Goal: Task Accomplishment & Management: Use online tool/utility

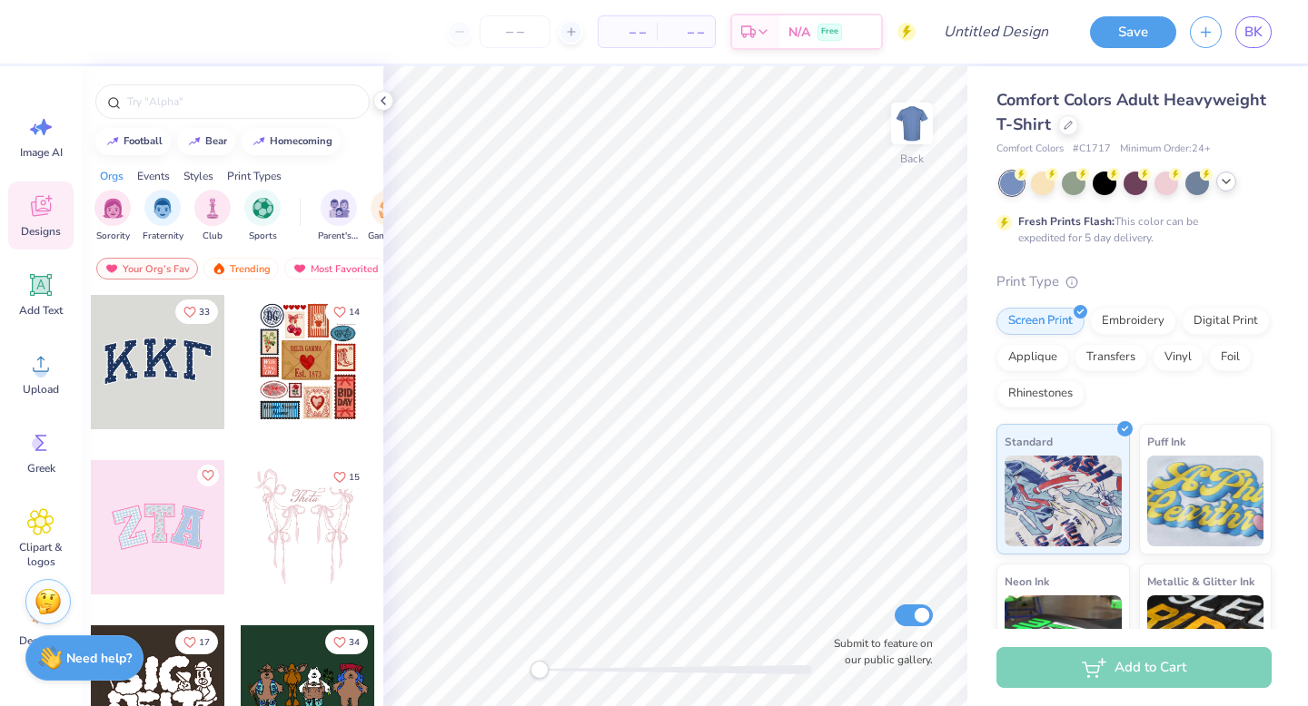
click at [1234, 182] on div at bounding box center [1226, 182] width 20 height 20
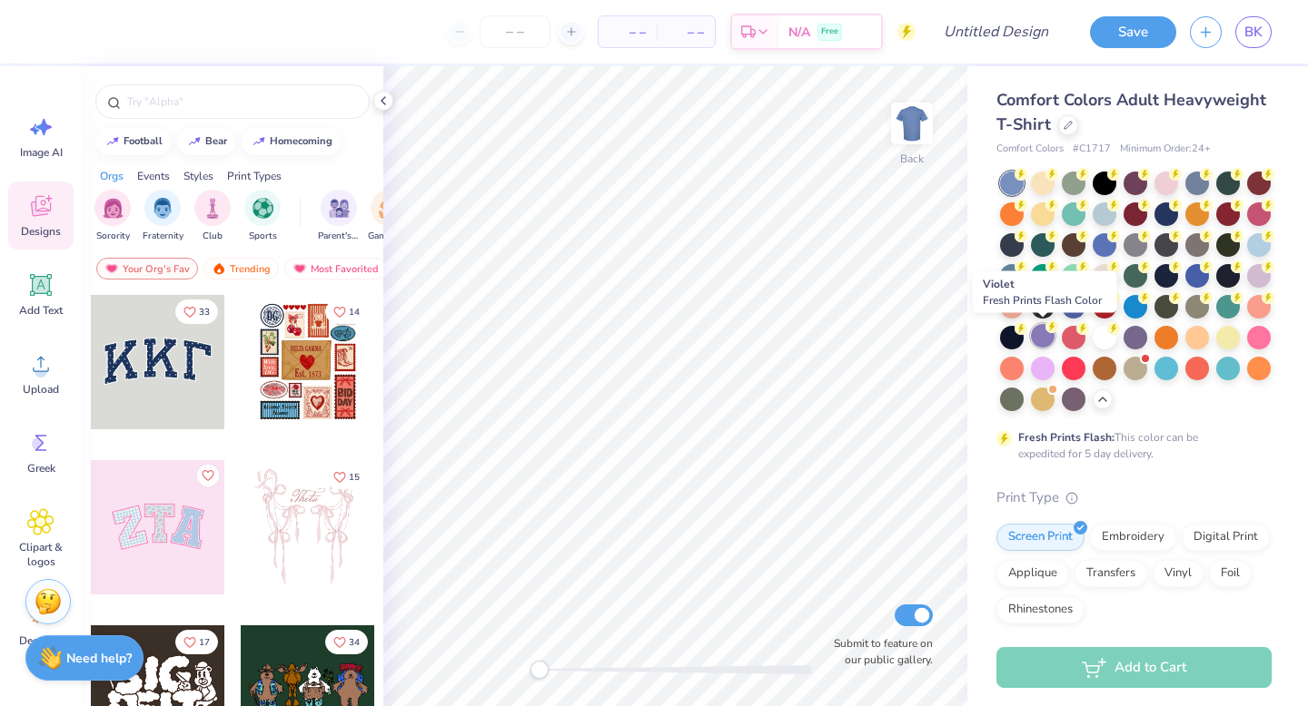
click at [1045, 339] on div at bounding box center [1043, 336] width 24 height 24
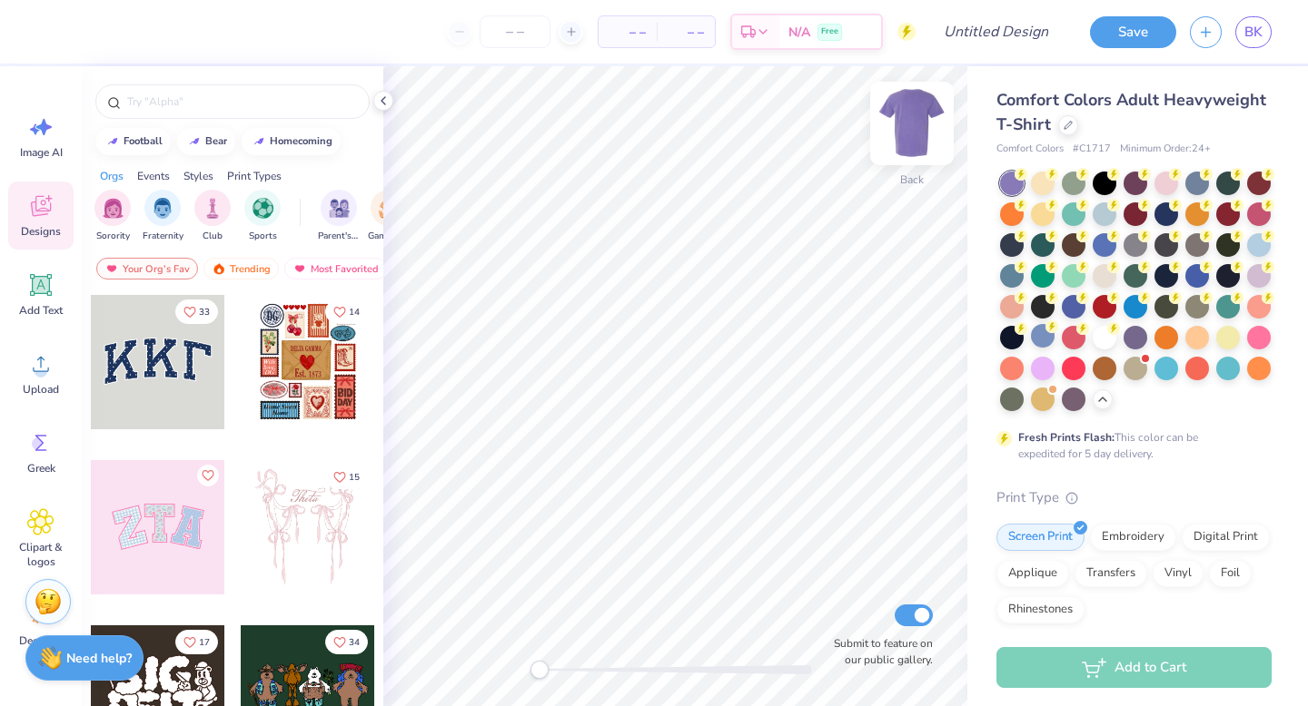
click at [913, 122] on img at bounding box center [911, 123] width 73 height 73
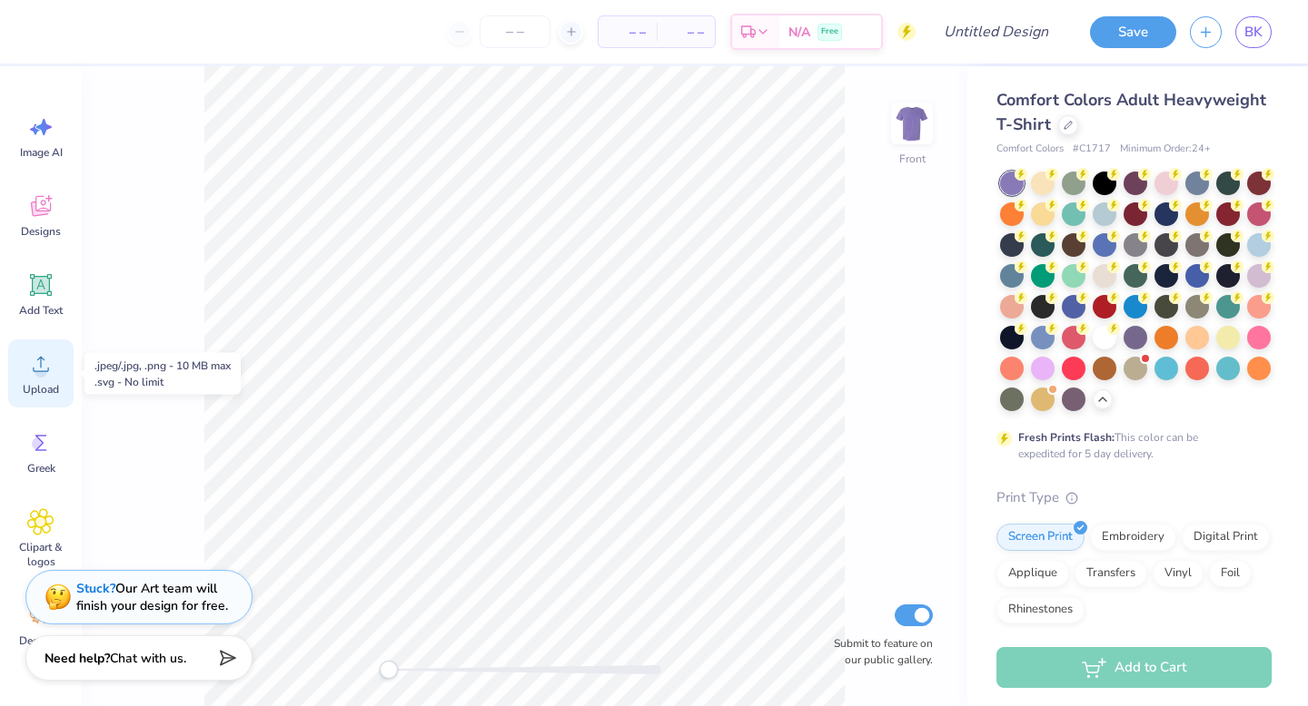
click at [39, 369] on circle at bounding box center [41, 371] width 13 height 13
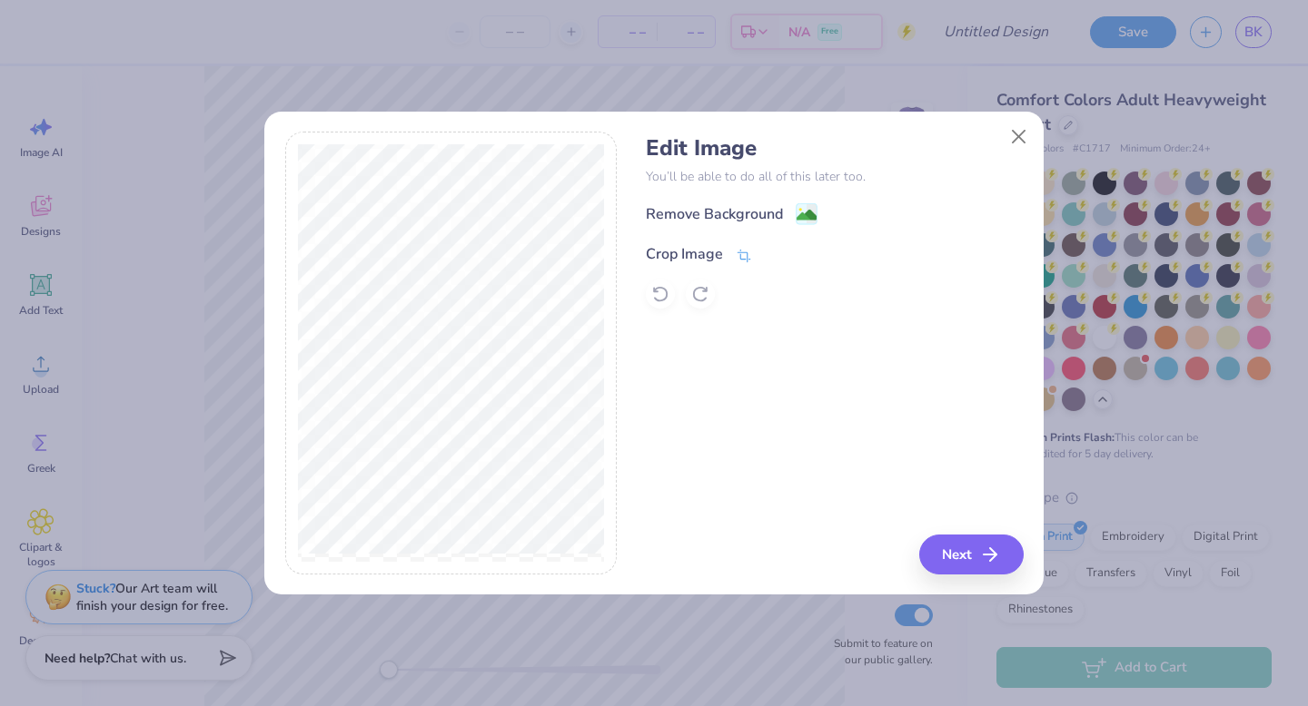
click at [736, 246] on span at bounding box center [744, 254] width 16 height 22
click at [805, 218] on div "Remove Background Crop Image" at bounding box center [834, 256] width 377 height 106
click at [770, 251] on icon at bounding box center [774, 252] width 11 height 11
click at [810, 206] on icon at bounding box center [811, 215] width 11 height 19
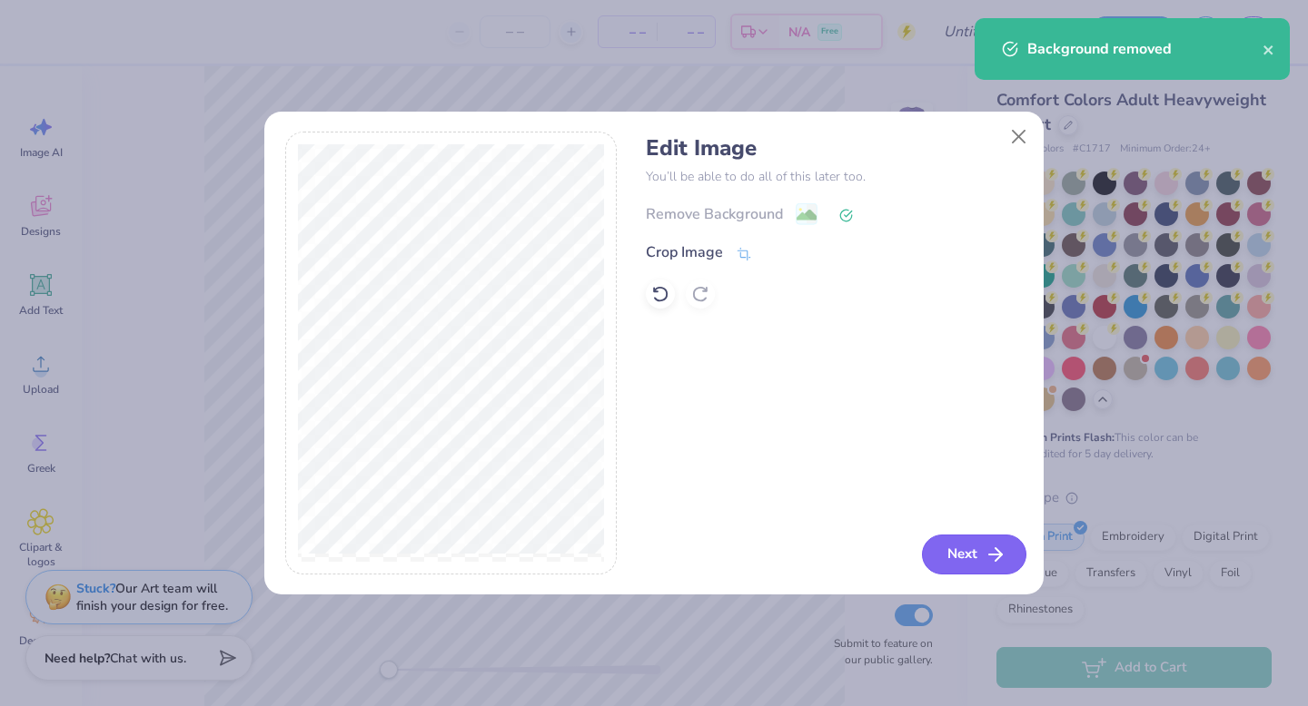
click at [981, 552] on button "Next" at bounding box center [974, 555] width 104 height 40
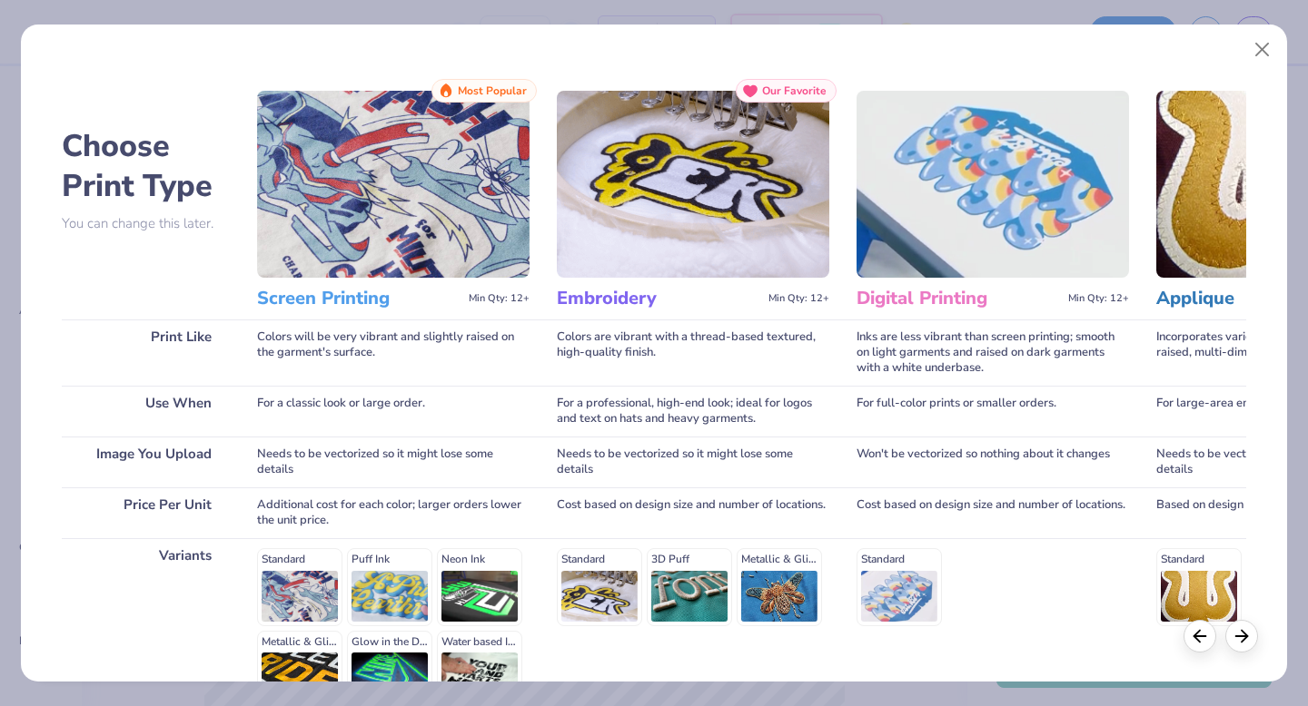
scroll to position [199, 0]
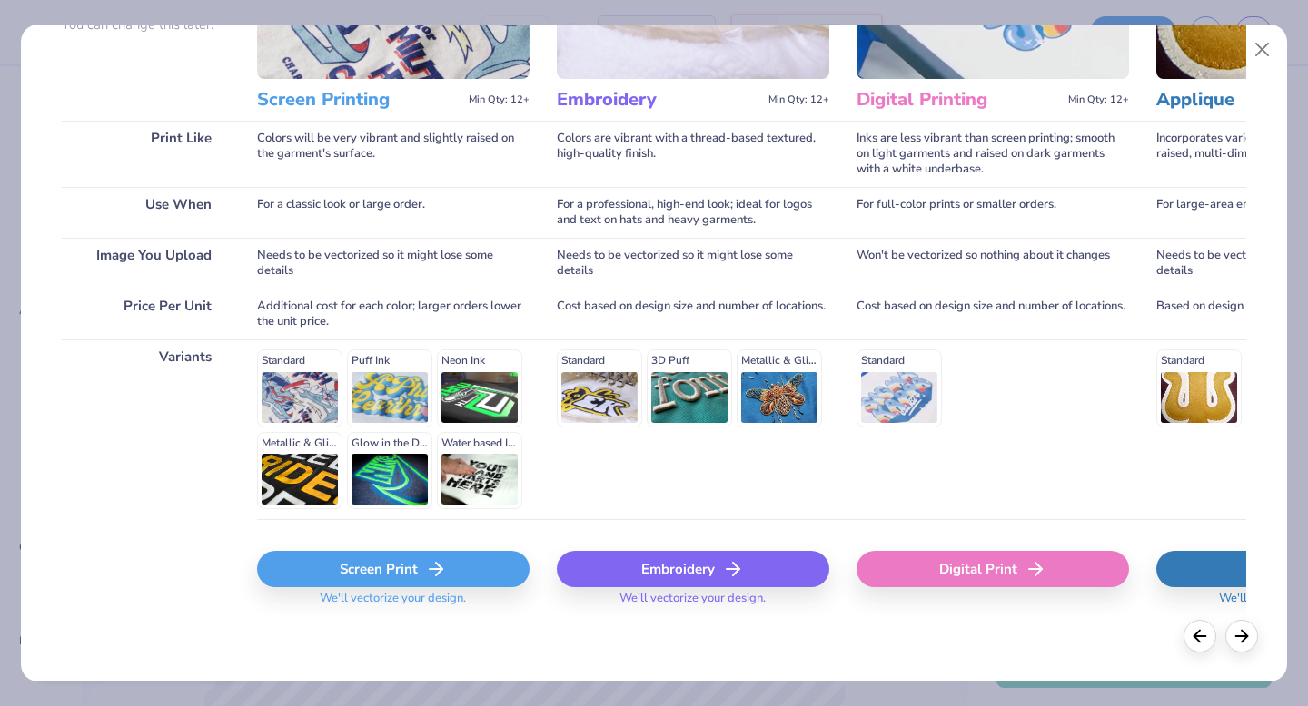
click at [416, 555] on div "Screen Print" at bounding box center [393, 569] width 272 height 36
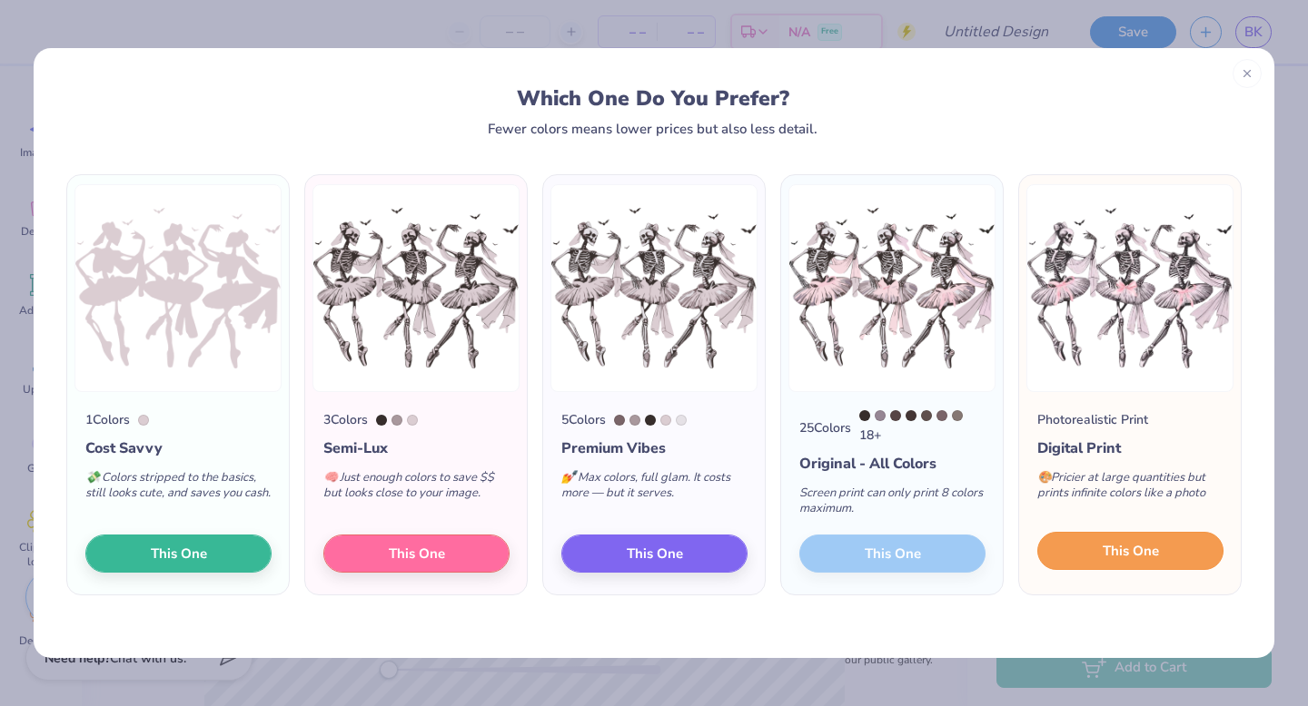
click at [1192, 540] on button "This One" at bounding box center [1130, 551] width 186 height 38
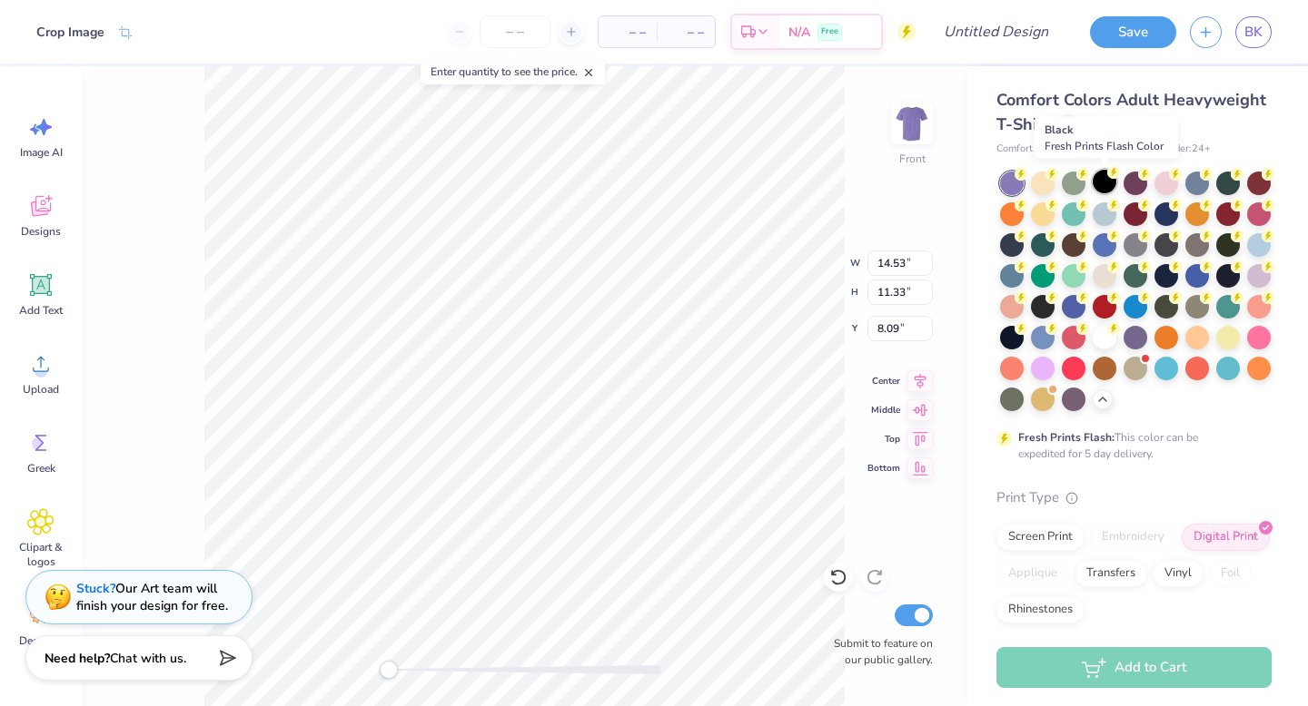
click at [1107, 177] on icon at bounding box center [1113, 172] width 13 height 13
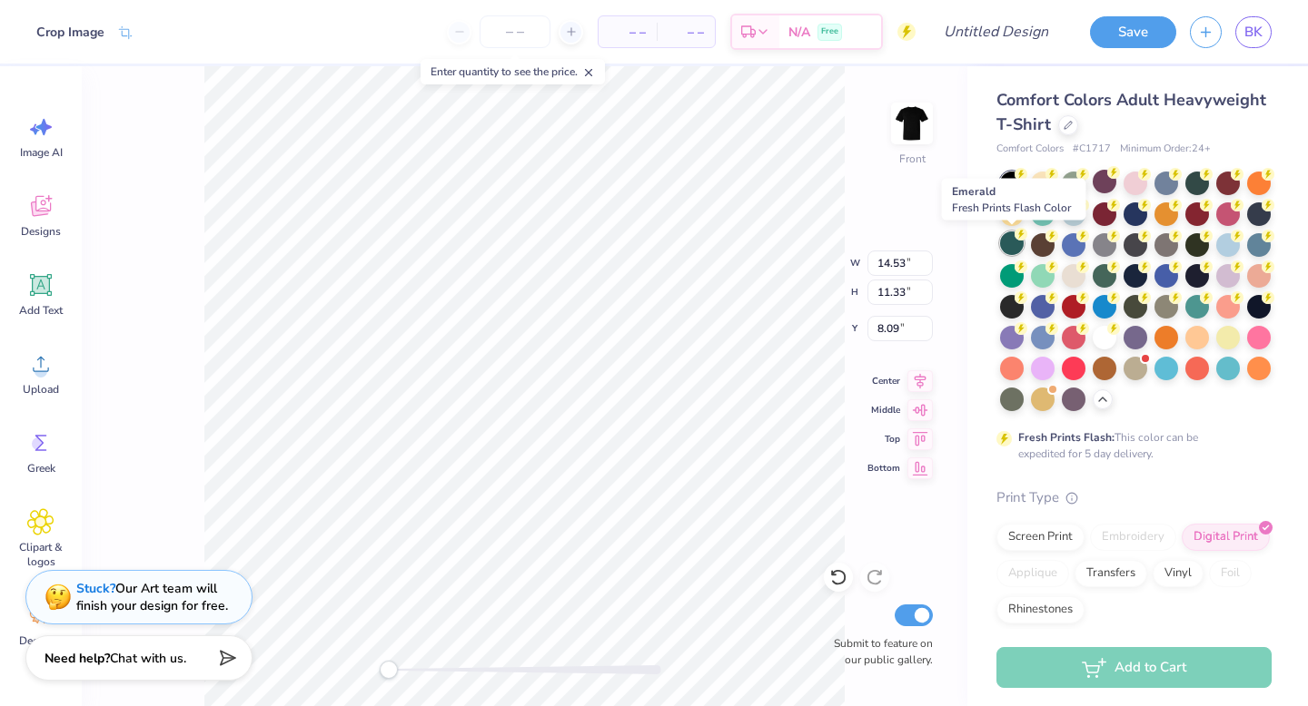
click at [1010, 240] on div at bounding box center [1012, 244] width 24 height 24
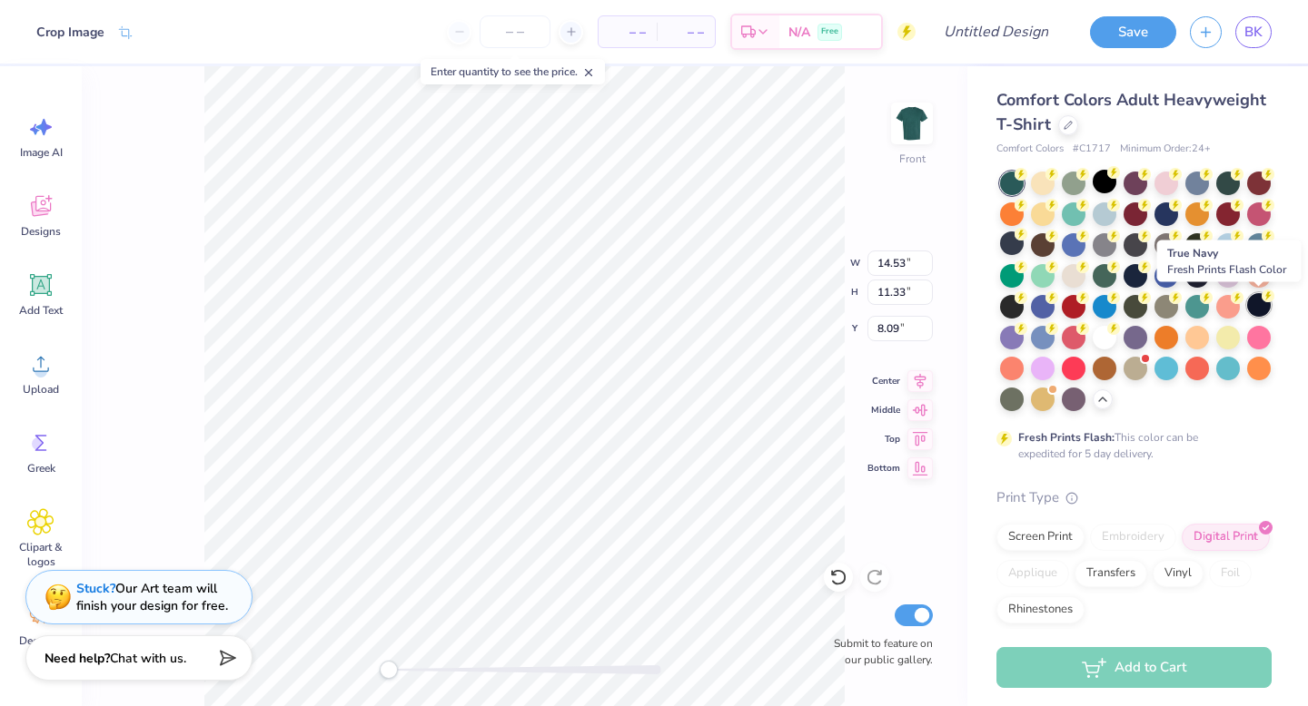
click at [1257, 308] on div at bounding box center [1259, 305] width 24 height 24
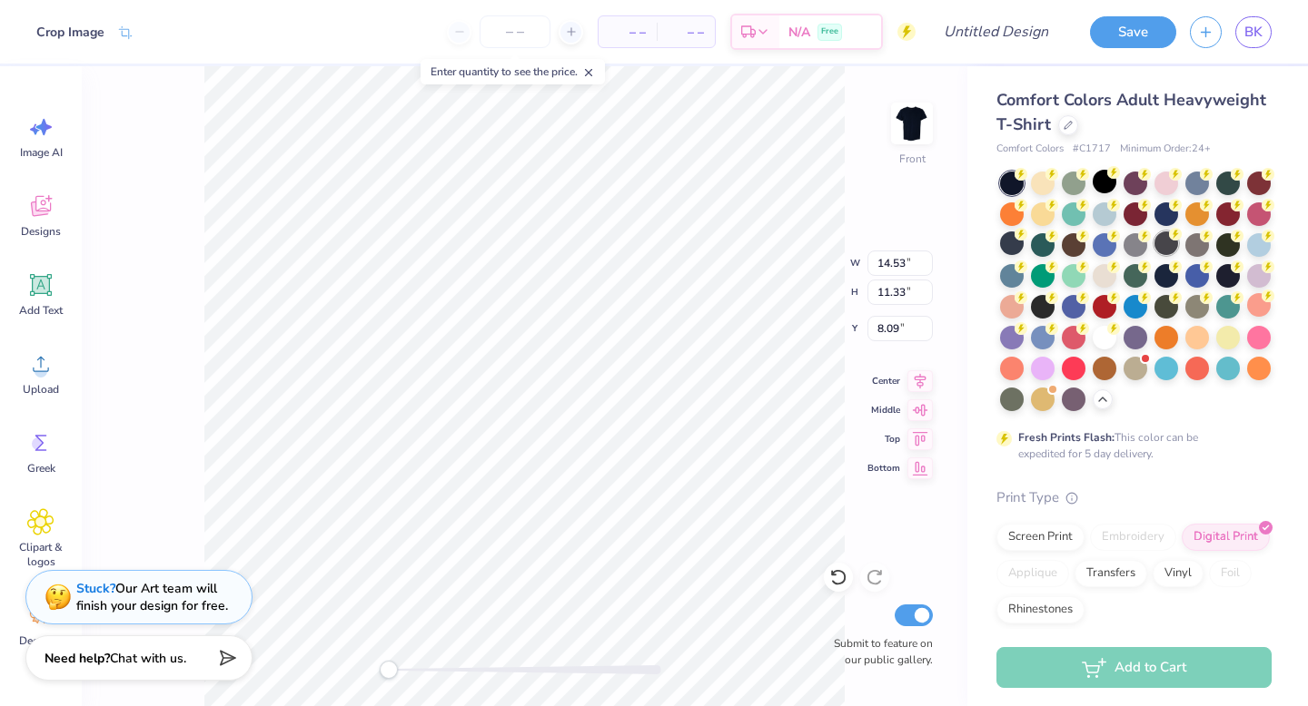
click at [1167, 246] on div at bounding box center [1166, 244] width 24 height 24
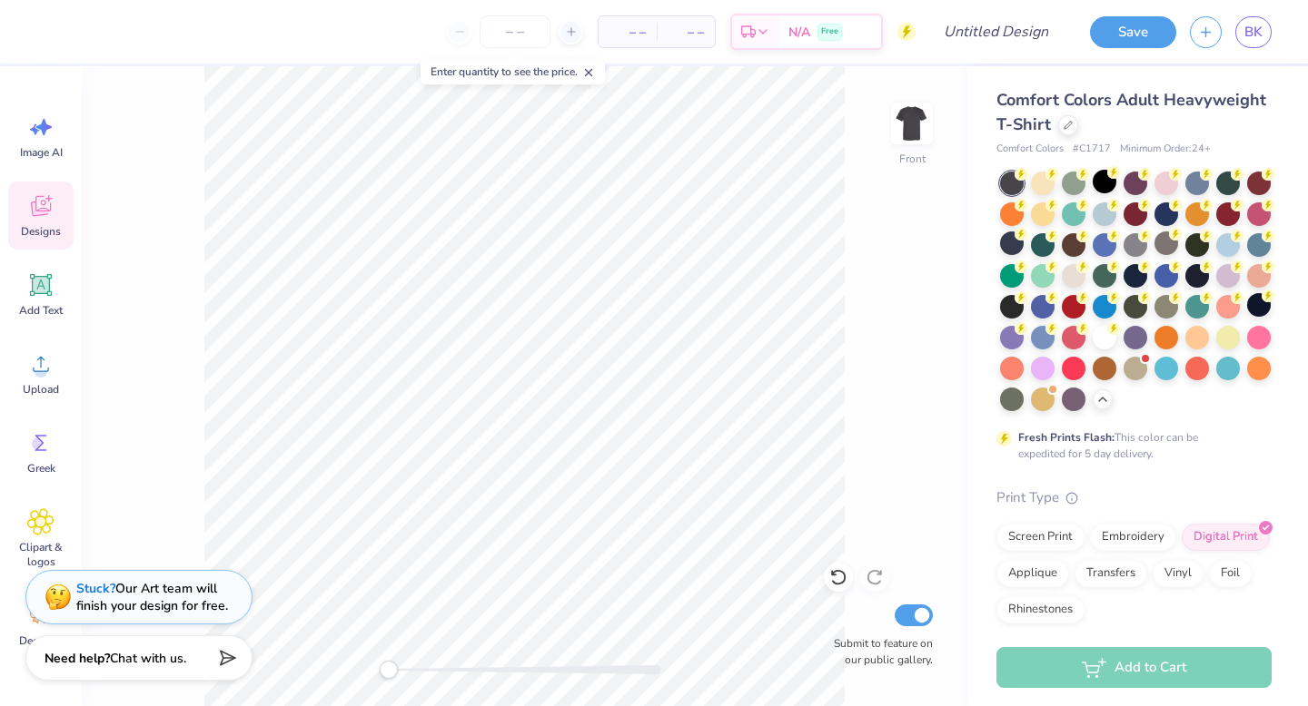
click at [38, 212] on icon at bounding box center [40, 209] width 17 height 15
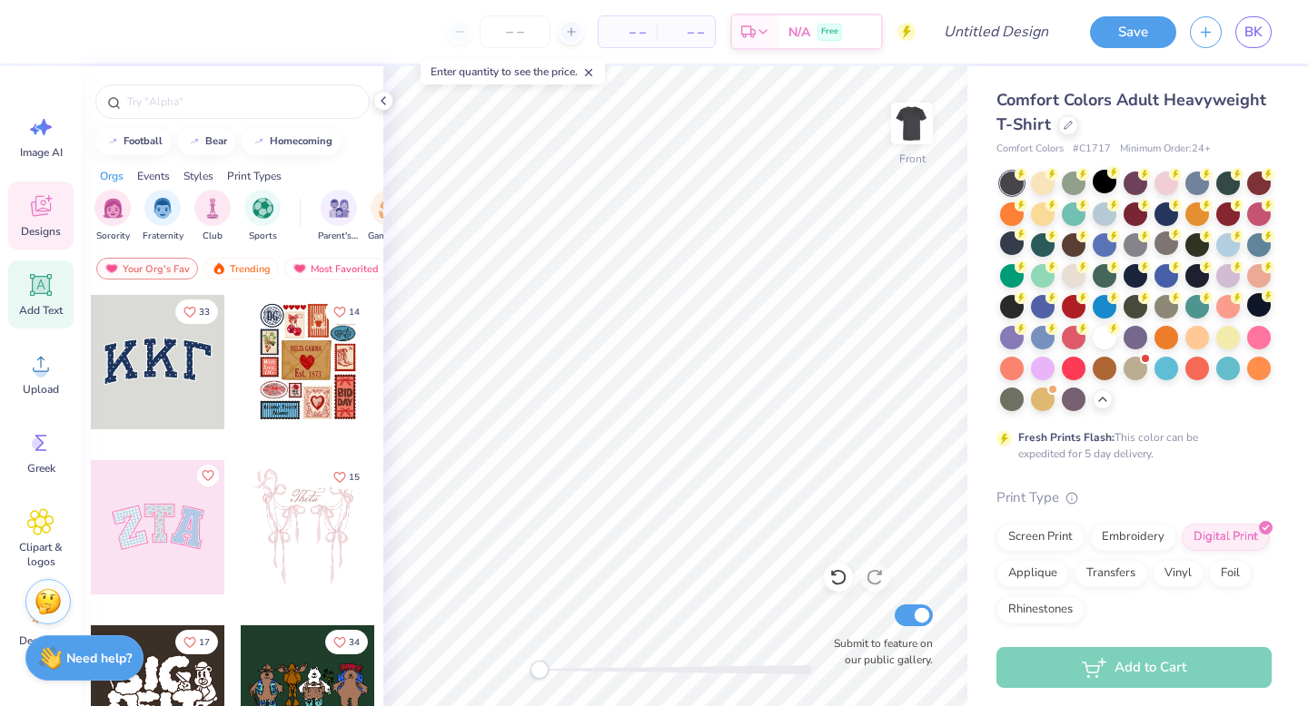
click at [44, 282] on icon at bounding box center [41, 285] width 17 height 17
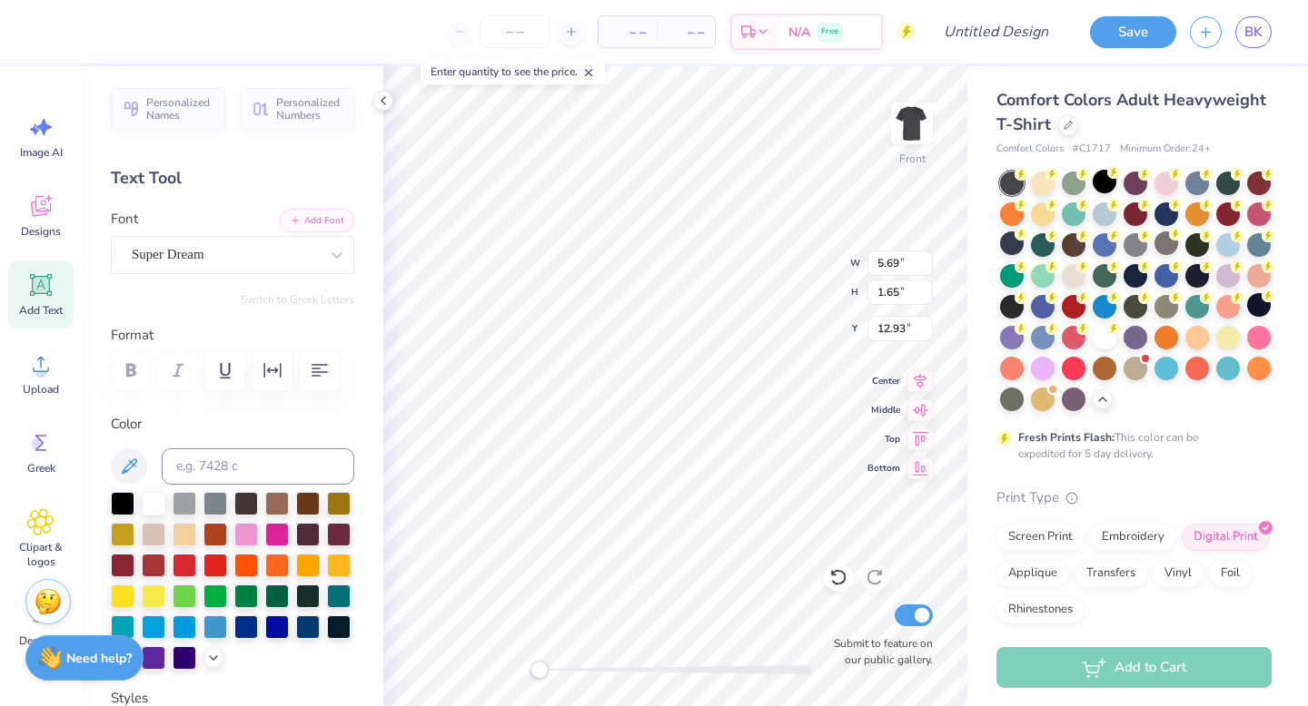
scroll to position [0, 0]
type textarea "T"
type textarea "Chi Omega Fall Date Party 2025"
click at [247, 253] on div "Super Dream" at bounding box center [225, 255] width 191 height 28
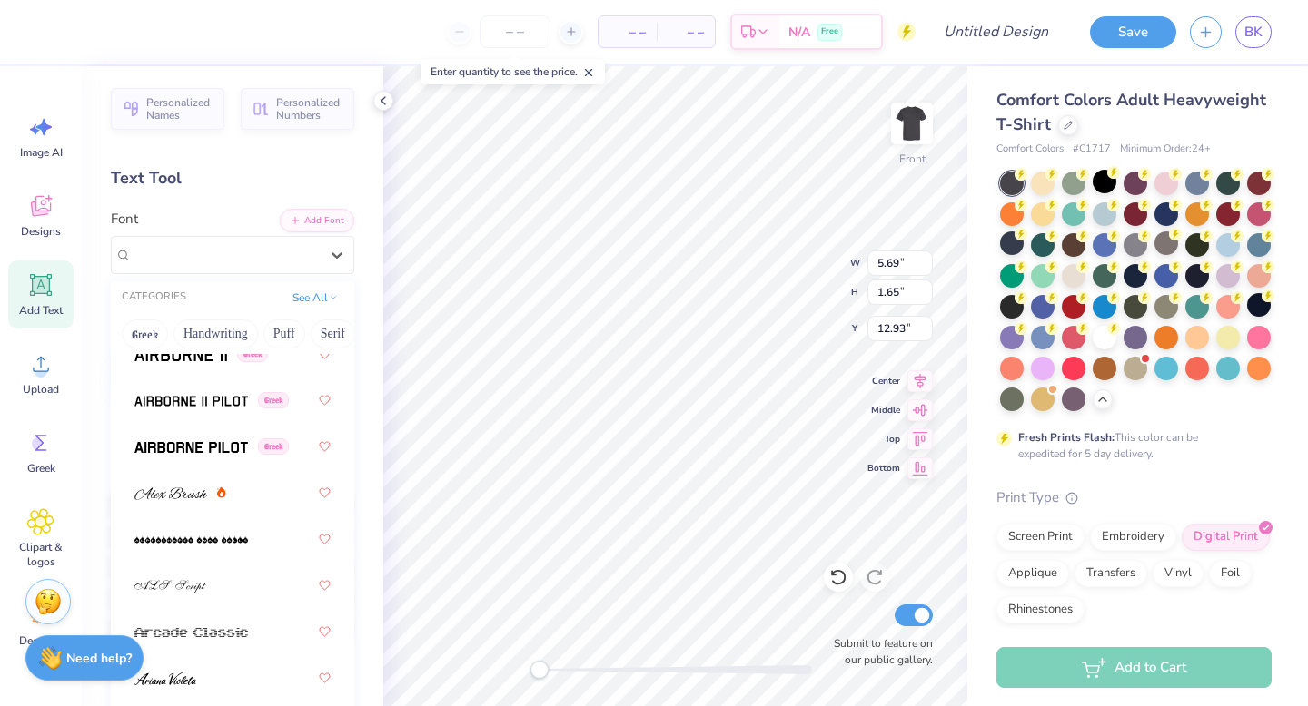
scroll to position [533, 0]
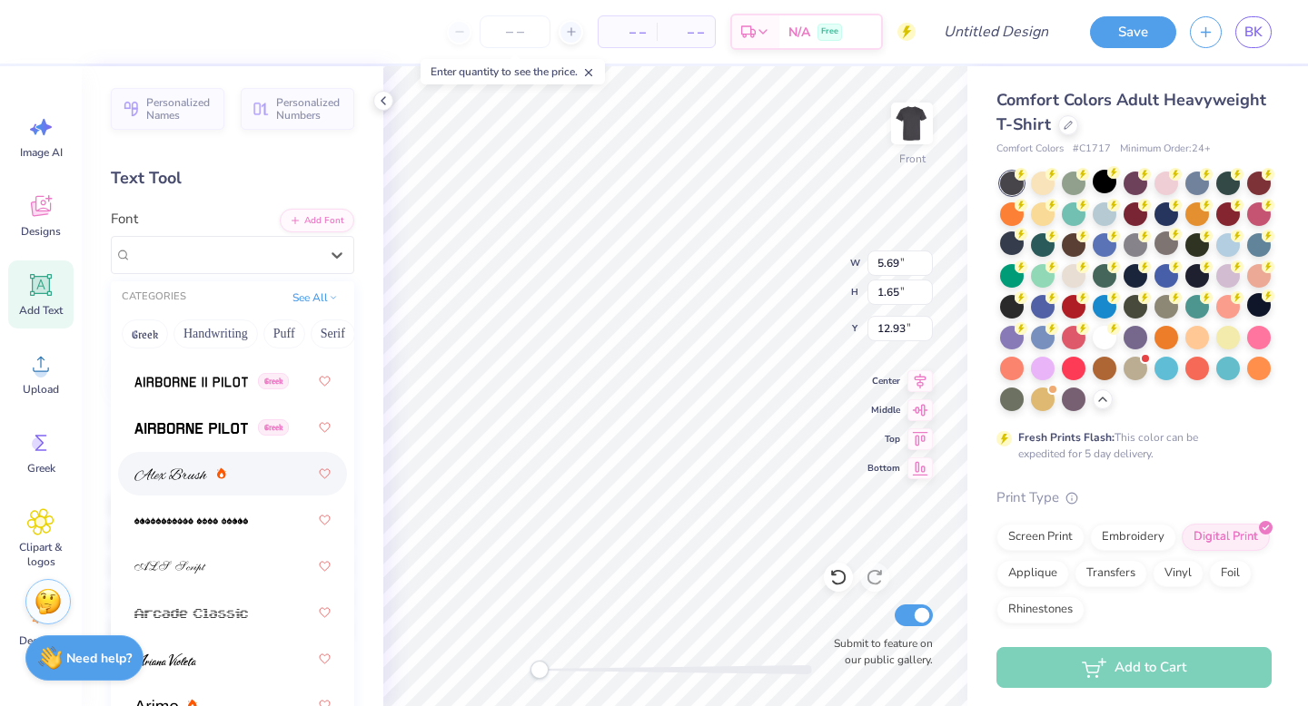
click at [190, 474] on img at bounding box center [170, 475] width 73 height 13
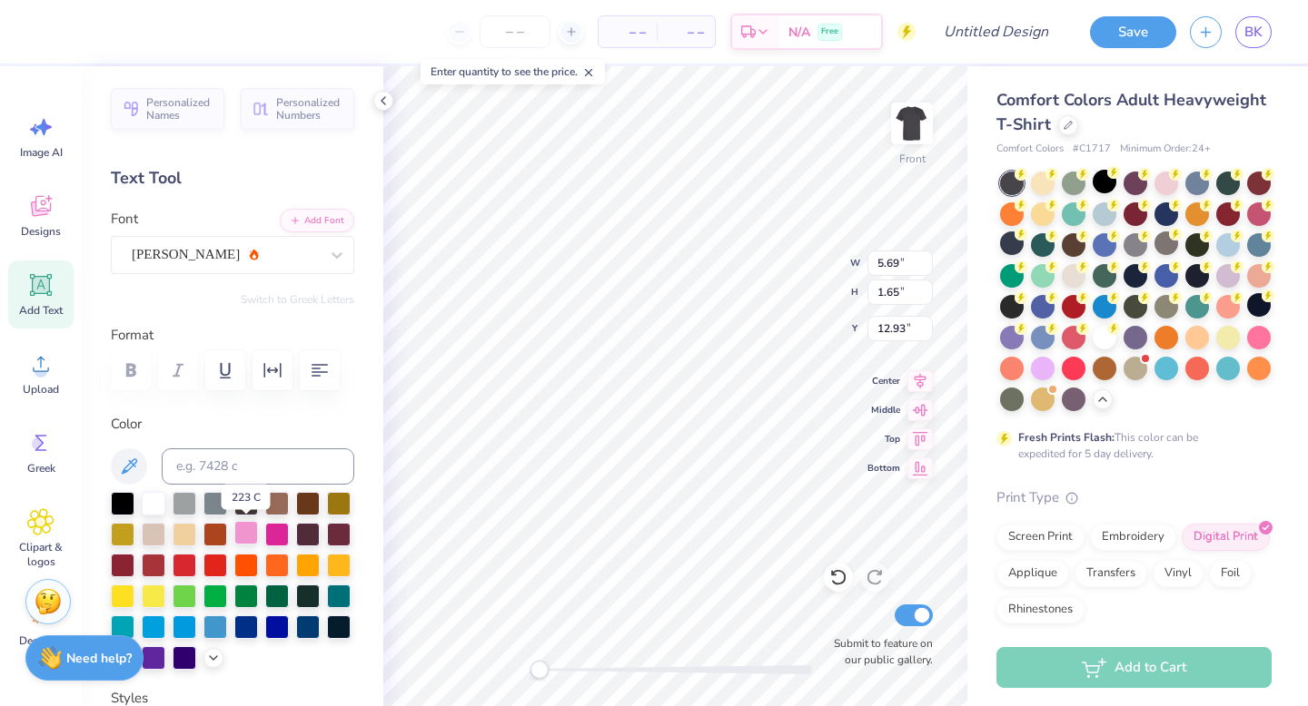
click at [247, 529] on div at bounding box center [246, 533] width 24 height 24
type textarea "Chi Omega Fall Date Party 2025"
click at [902, 143] on img at bounding box center [911, 123] width 73 height 73
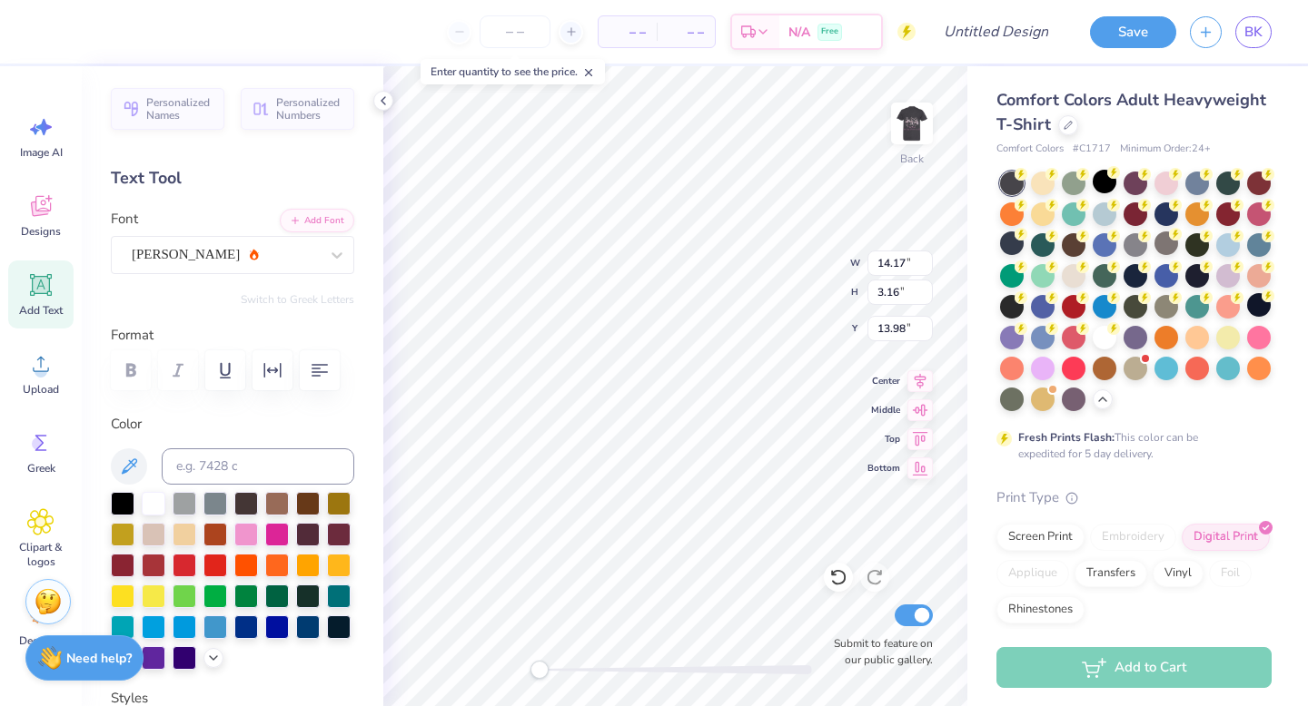
type textarea "XO Fall Date Party 2025"
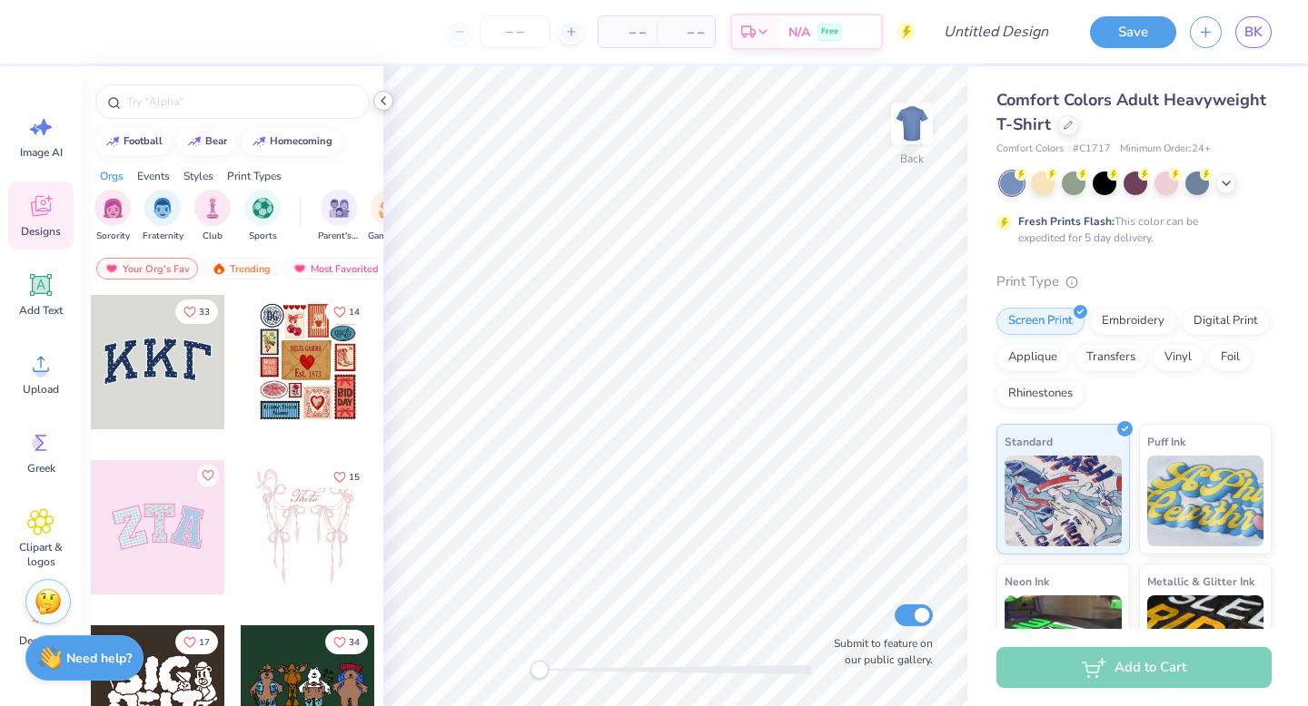
click at [381, 104] on icon at bounding box center [383, 101] width 15 height 15
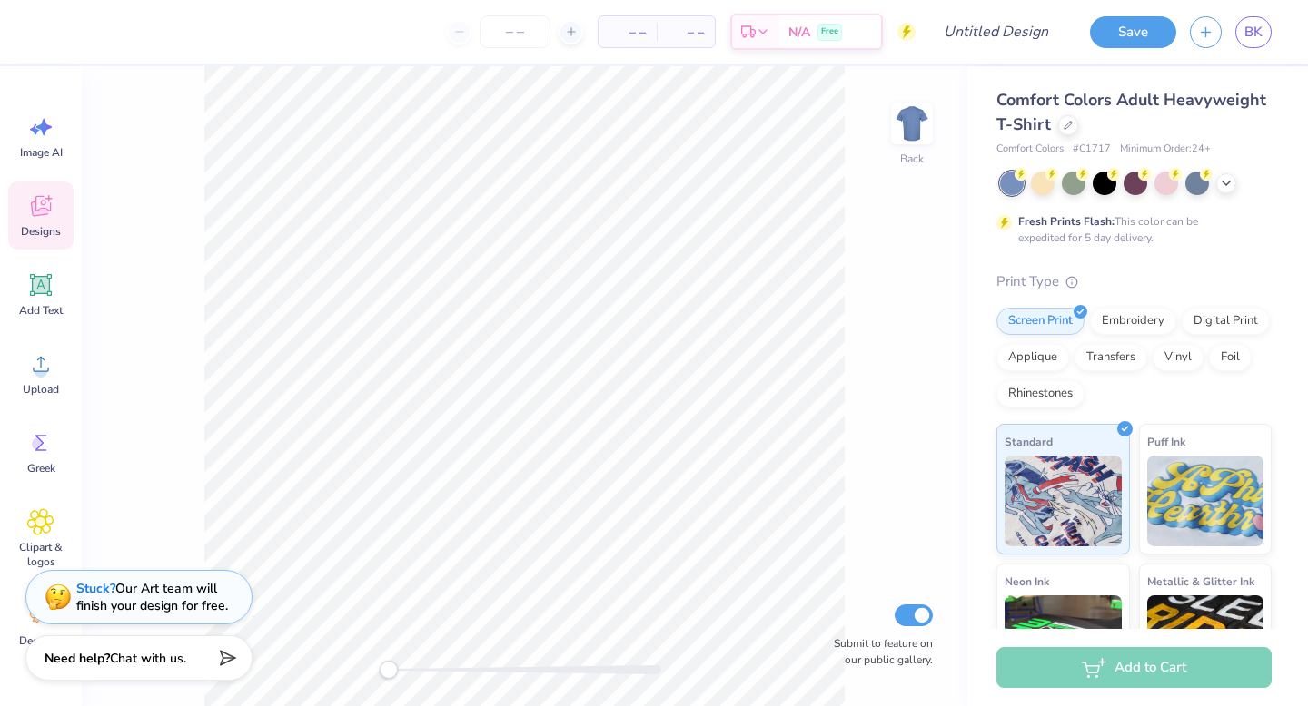
click at [64, 175] on div "Image AI Designs Add Text Upload Greek Clipart & logos Decorate" at bounding box center [40, 381] width 65 height 557
click at [57, 196] on div "Designs" at bounding box center [40, 216] width 65 height 68
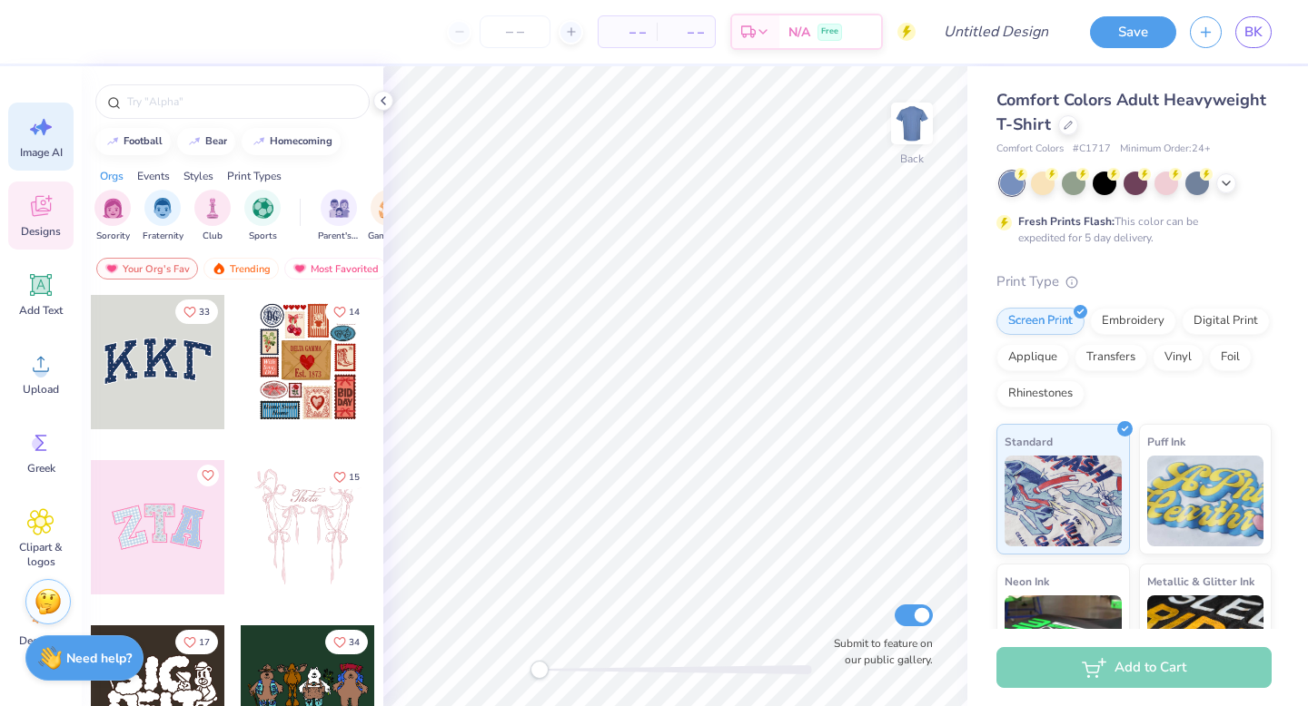
click at [47, 153] on span "Image AI" at bounding box center [41, 152] width 43 height 15
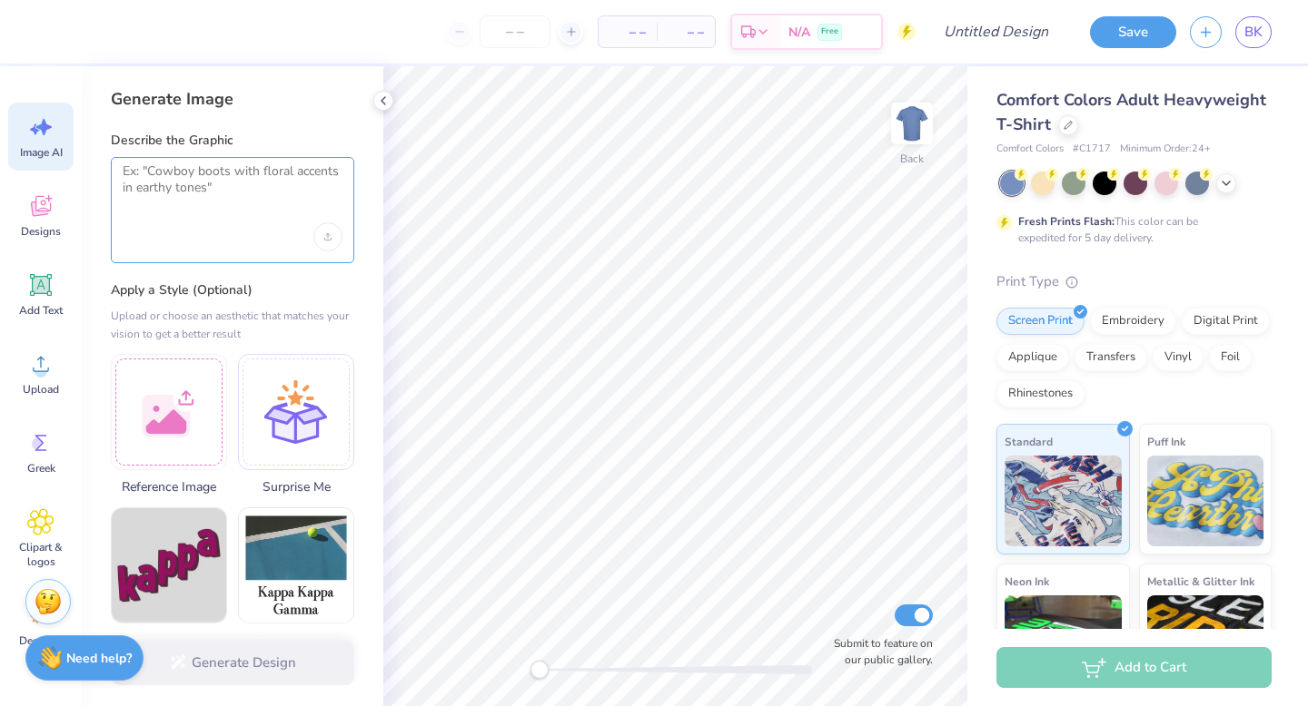
click at [272, 182] on textarea at bounding box center [233, 185] width 220 height 45
click at [163, 417] on div at bounding box center [169, 409] width 116 height 116
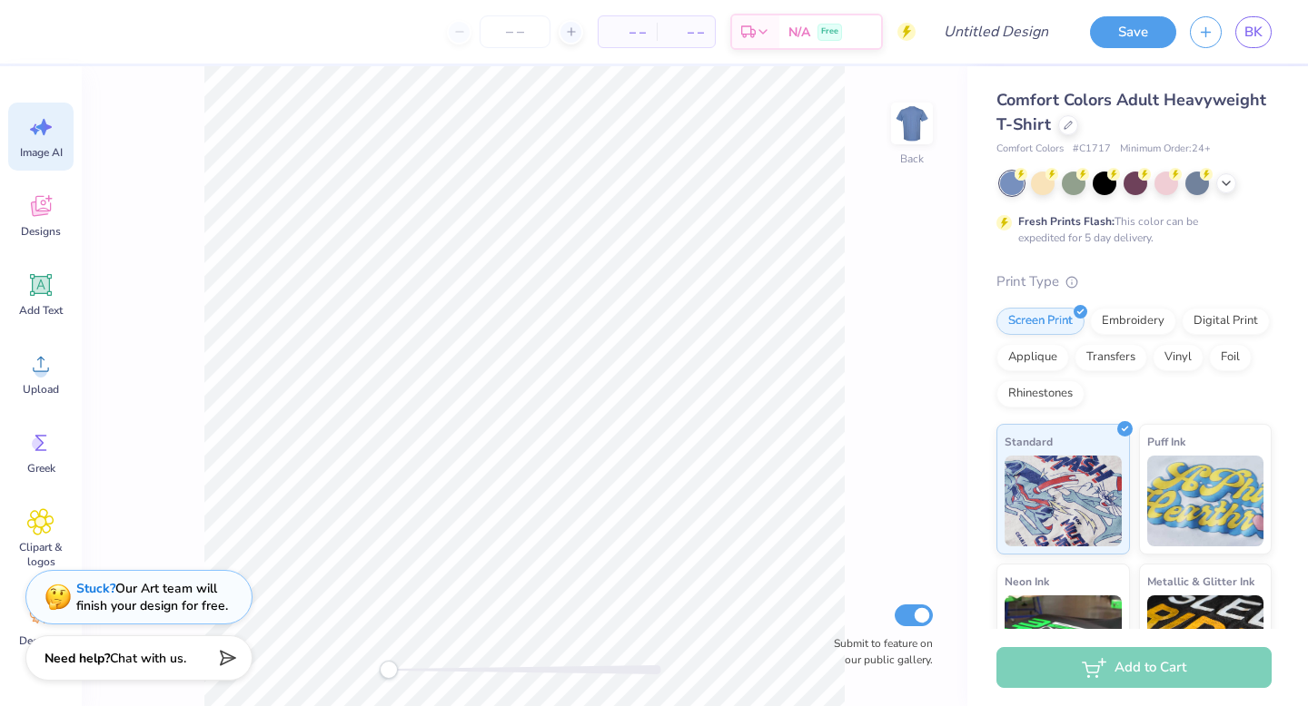
click at [44, 155] on span "Image AI" at bounding box center [41, 152] width 43 height 15
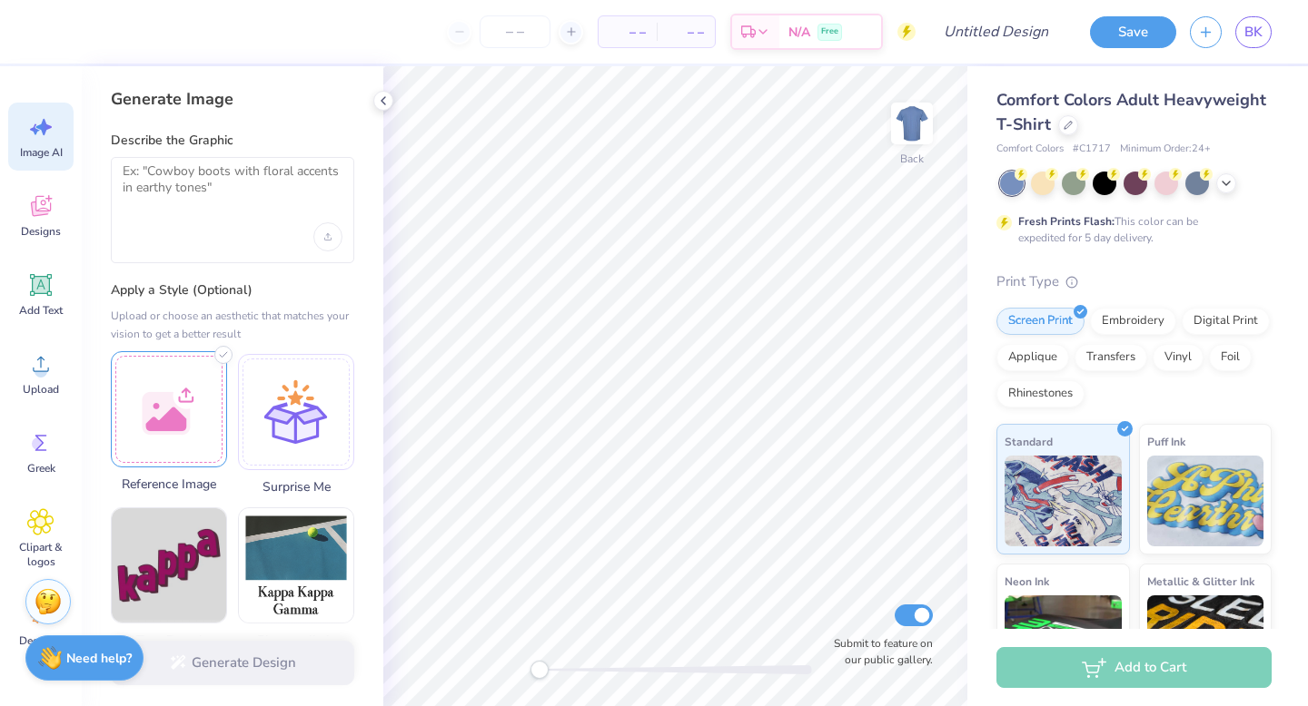
click at [187, 424] on div at bounding box center [169, 409] width 116 height 116
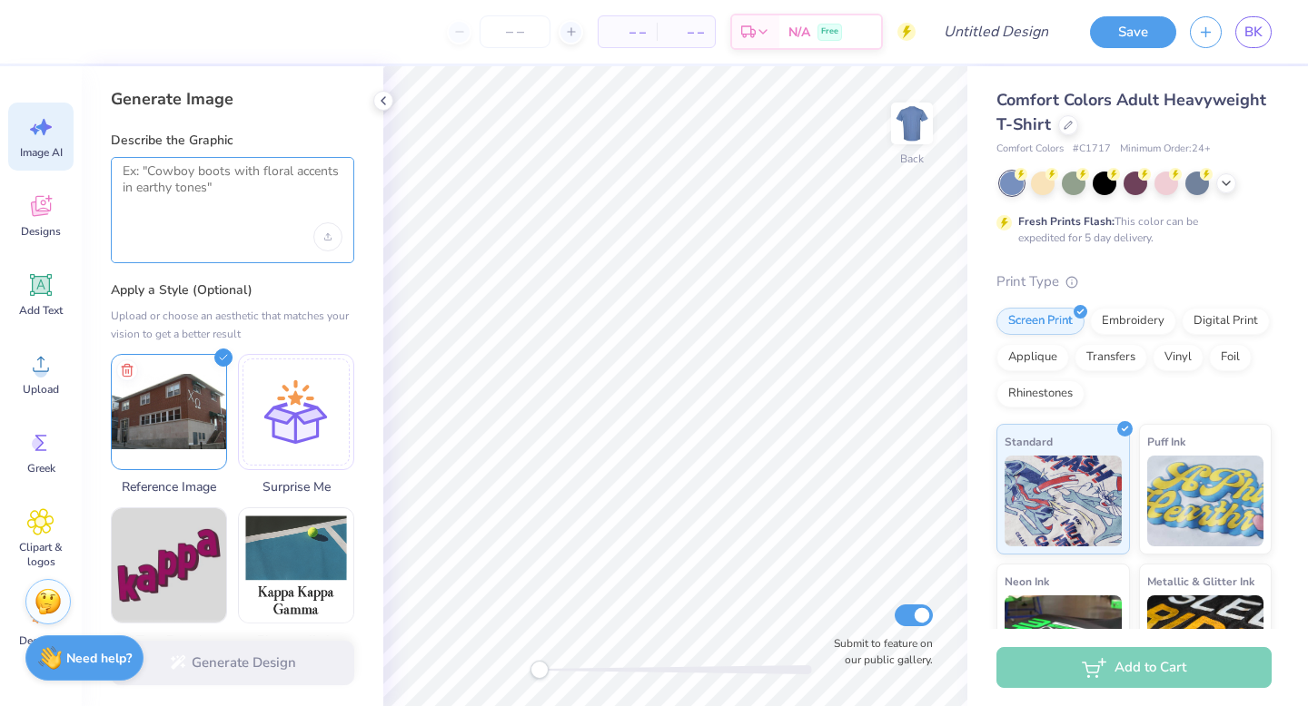
click at [180, 192] on textarea at bounding box center [233, 185] width 220 height 45
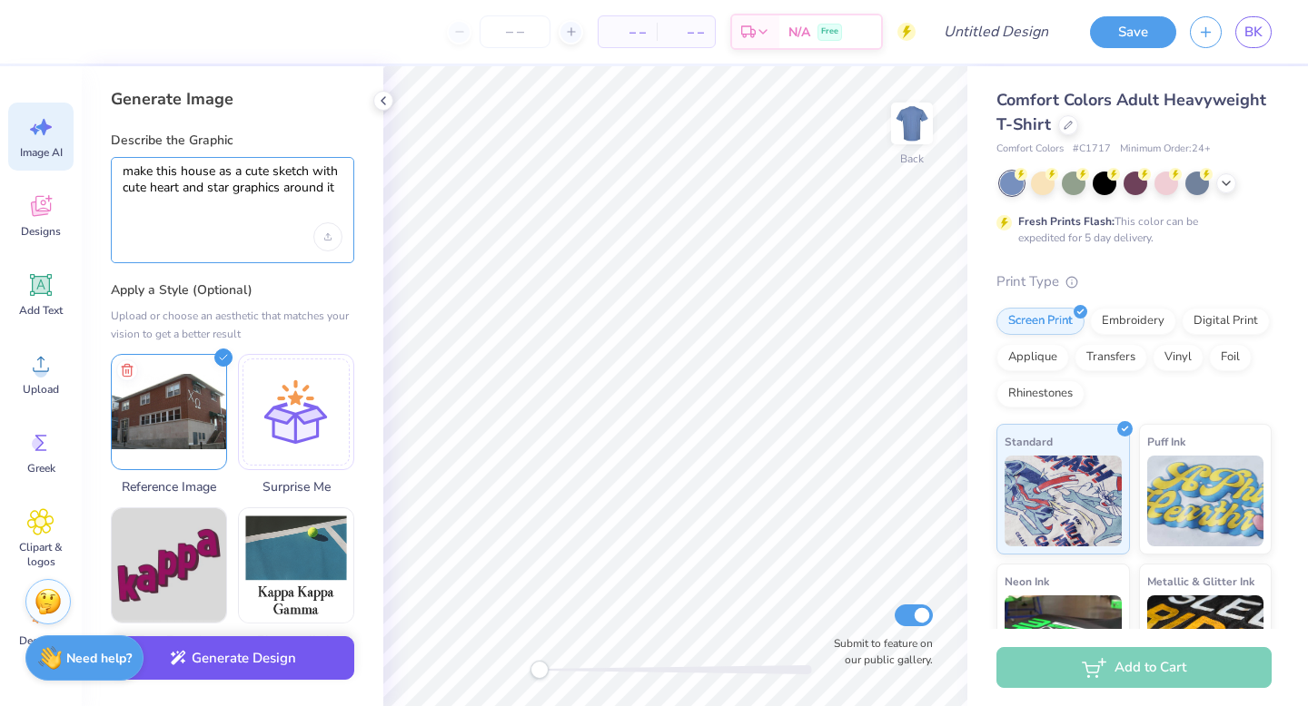
type textarea "make this house as a cute sketch with cute heart and star graphics around it"
click at [271, 664] on button "Generate Design" at bounding box center [232, 659] width 243 height 44
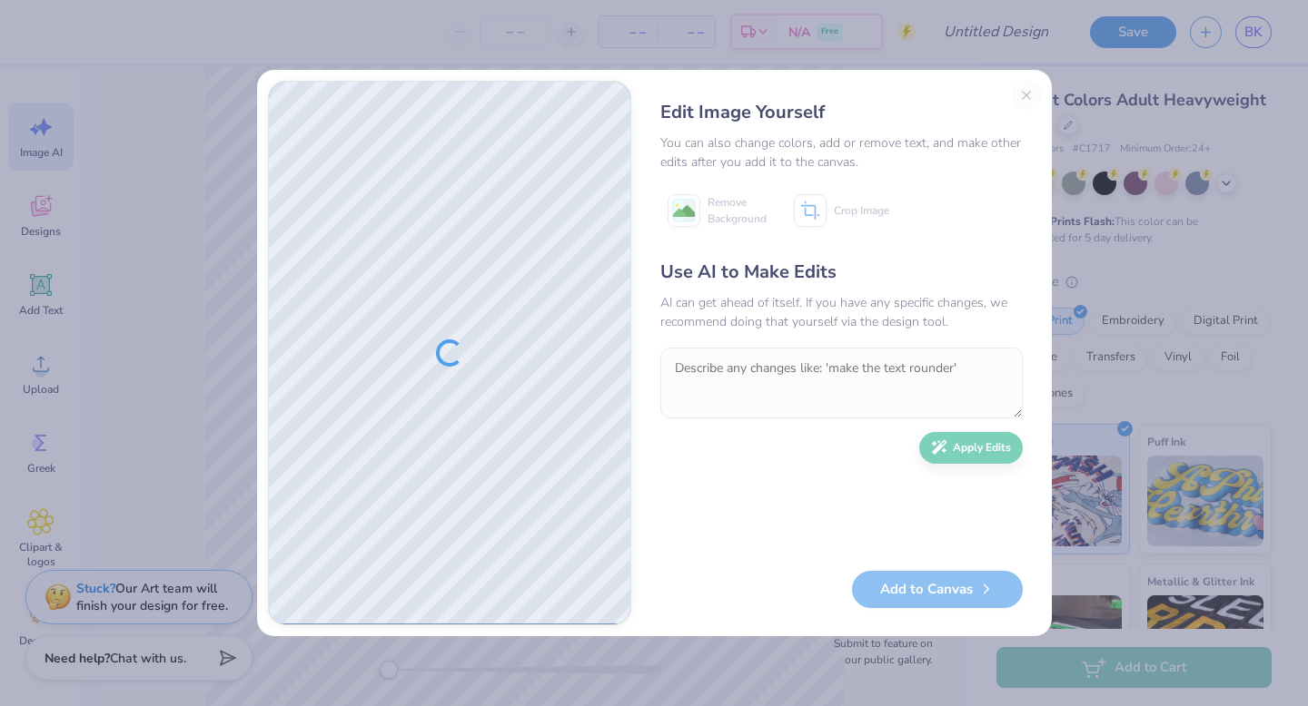
click at [1019, 93] on div "Edit Image Yourself You can also change colors, add or remove text, and make ot…" at bounding box center [841, 353] width 399 height 545
click at [1025, 91] on div "Edit Image Yourself You can also change colors, add or remove text, and make ot…" at bounding box center [841, 353] width 399 height 545
click at [835, 371] on textarea "To enrich screen reader interactions, please activate Accessibility in Grammarl…" at bounding box center [841, 383] width 362 height 71
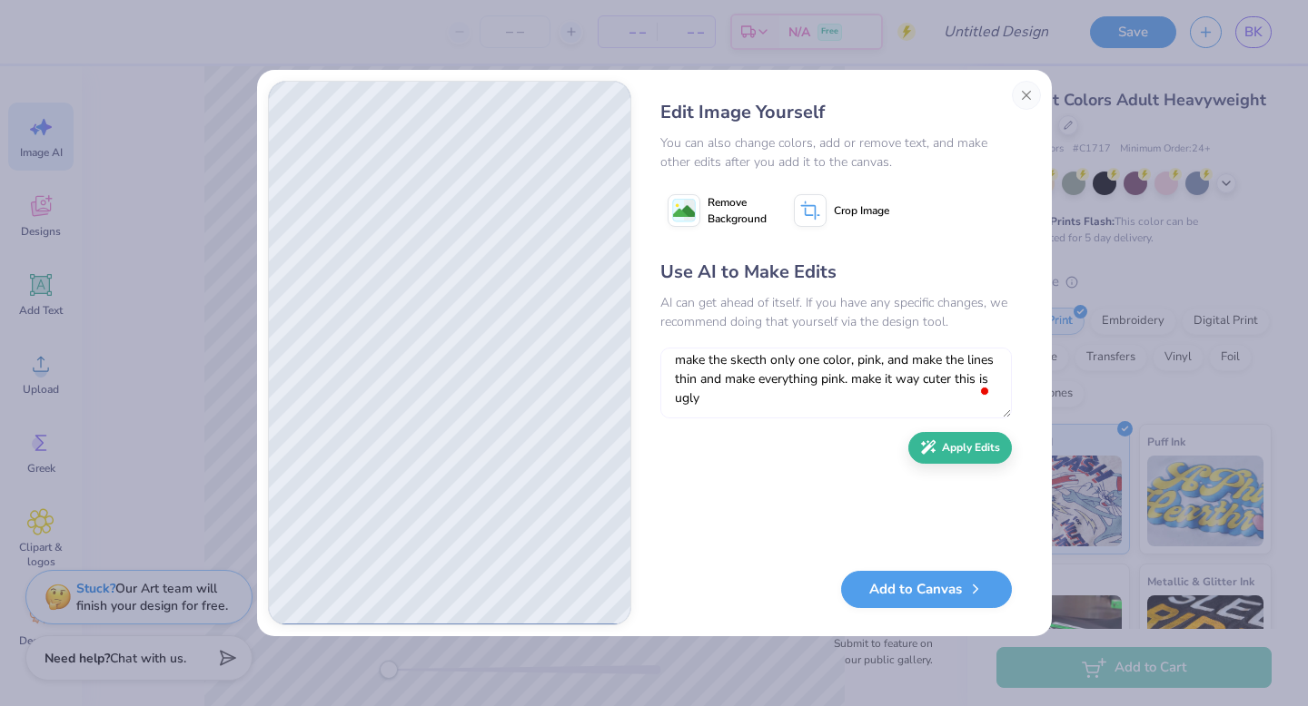
scroll to position [8, 0]
type textarea "make the skecth only one color, pink, and make the lines thin and make everythi…"
click at [957, 452] on button "Apply Edits" at bounding box center [960, 444] width 104 height 32
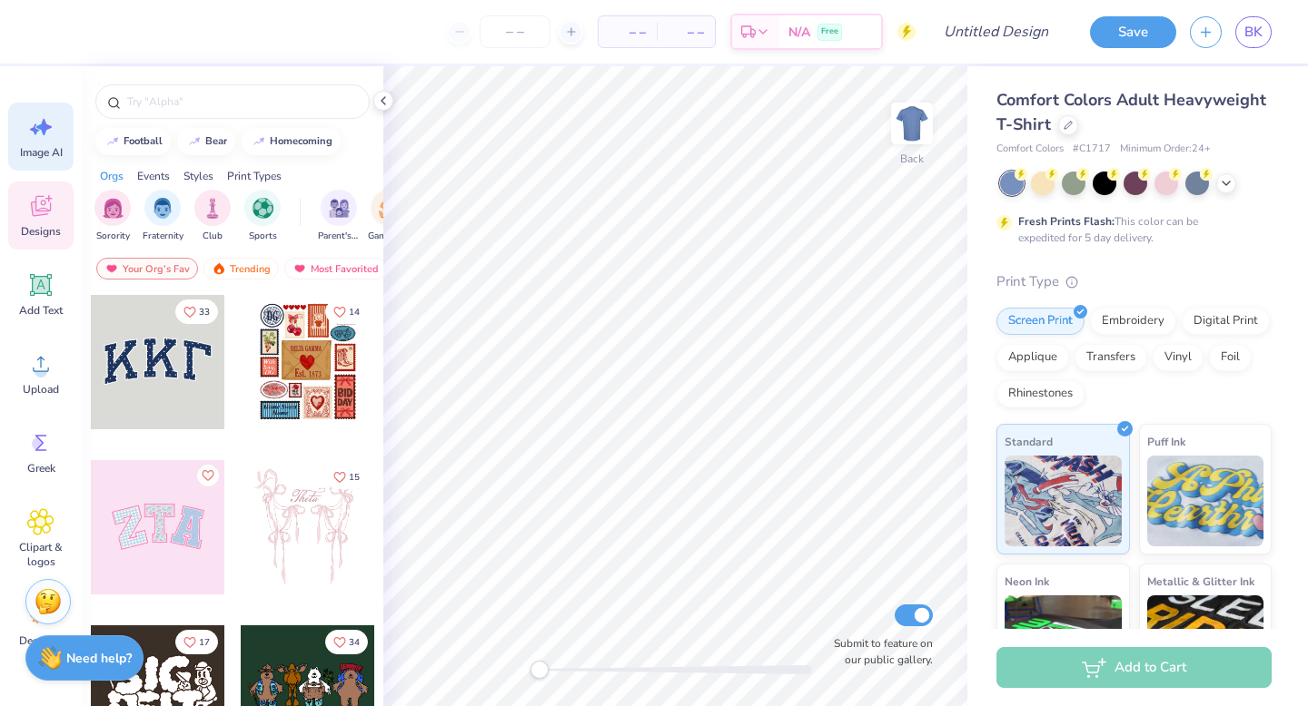
click at [46, 160] on div "Image AI" at bounding box center [40, 137] width 65 height 68
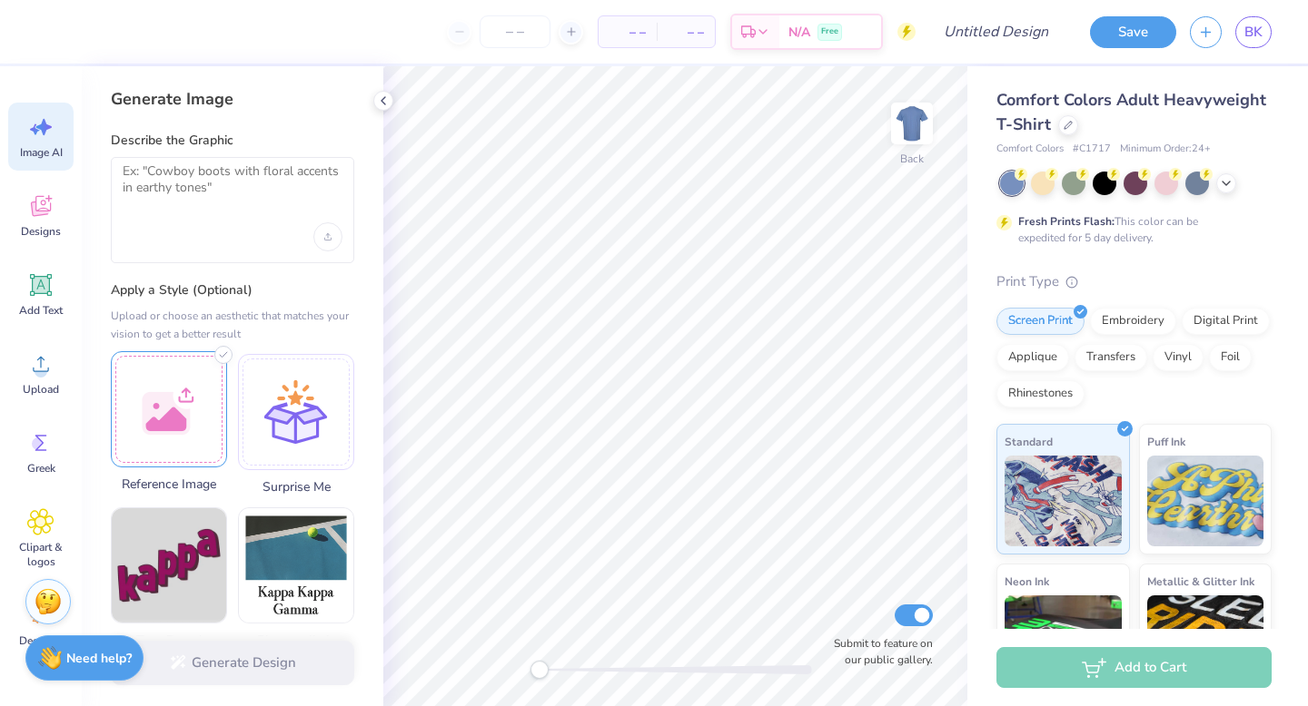
click at [178, 443] on div at bounding box center [169, 409] width 116 height 116
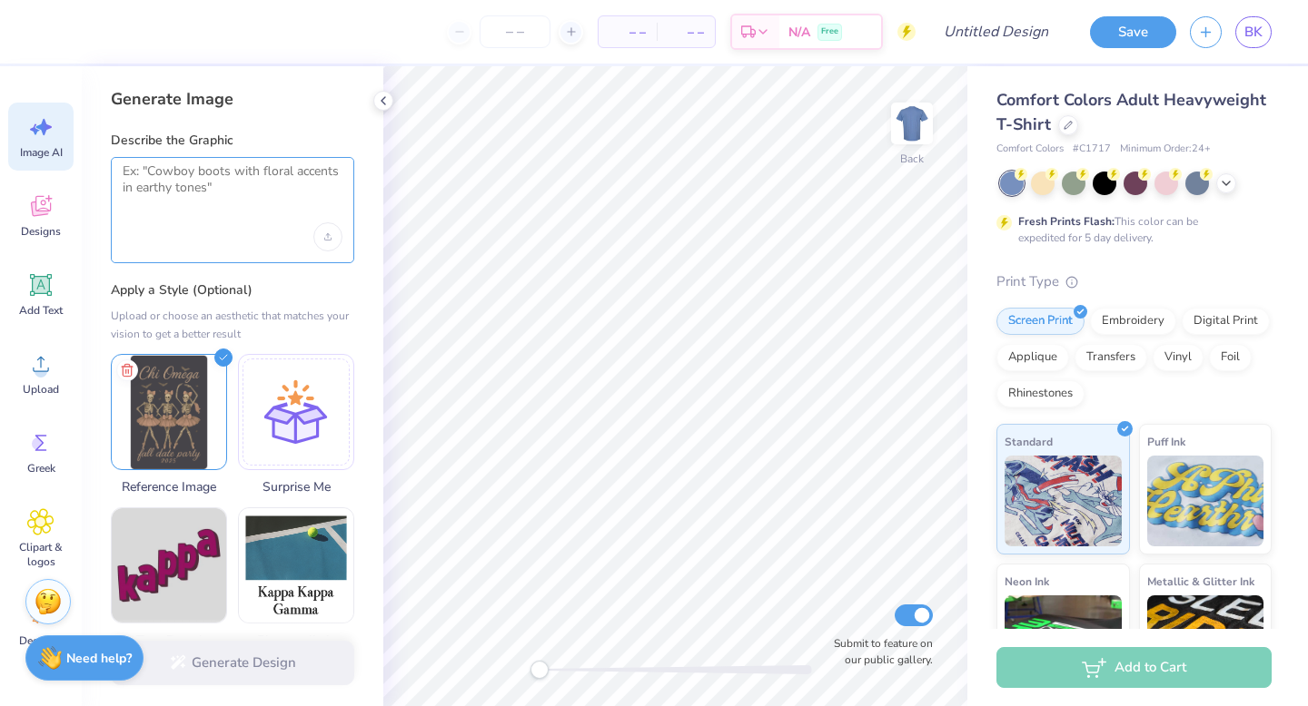
click at [268, 203] on textarea at bounding box center [233, 185] width 220 height 45
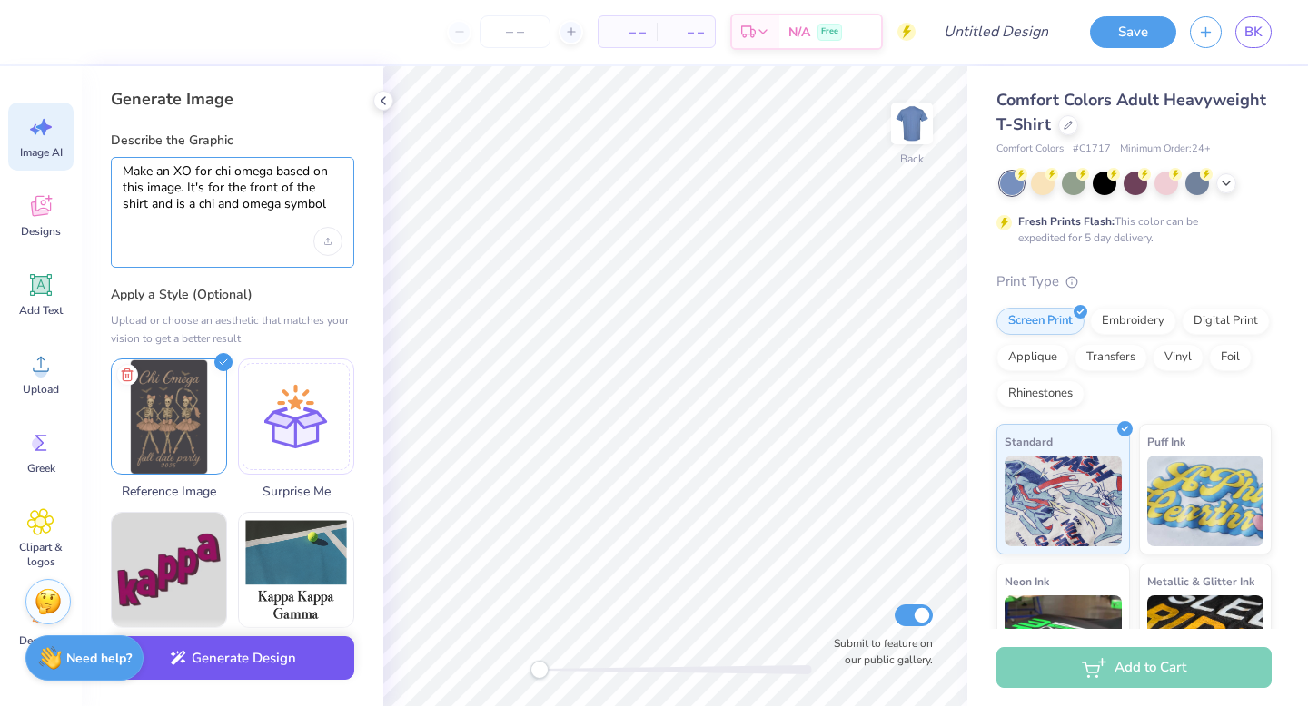
type textarea "Make an XO for chi omega based on this image. It's for the front of the shirt a…"
click at [252, 658] on button "Generate Design" at bounding box center [232, 659] width 243 height 44
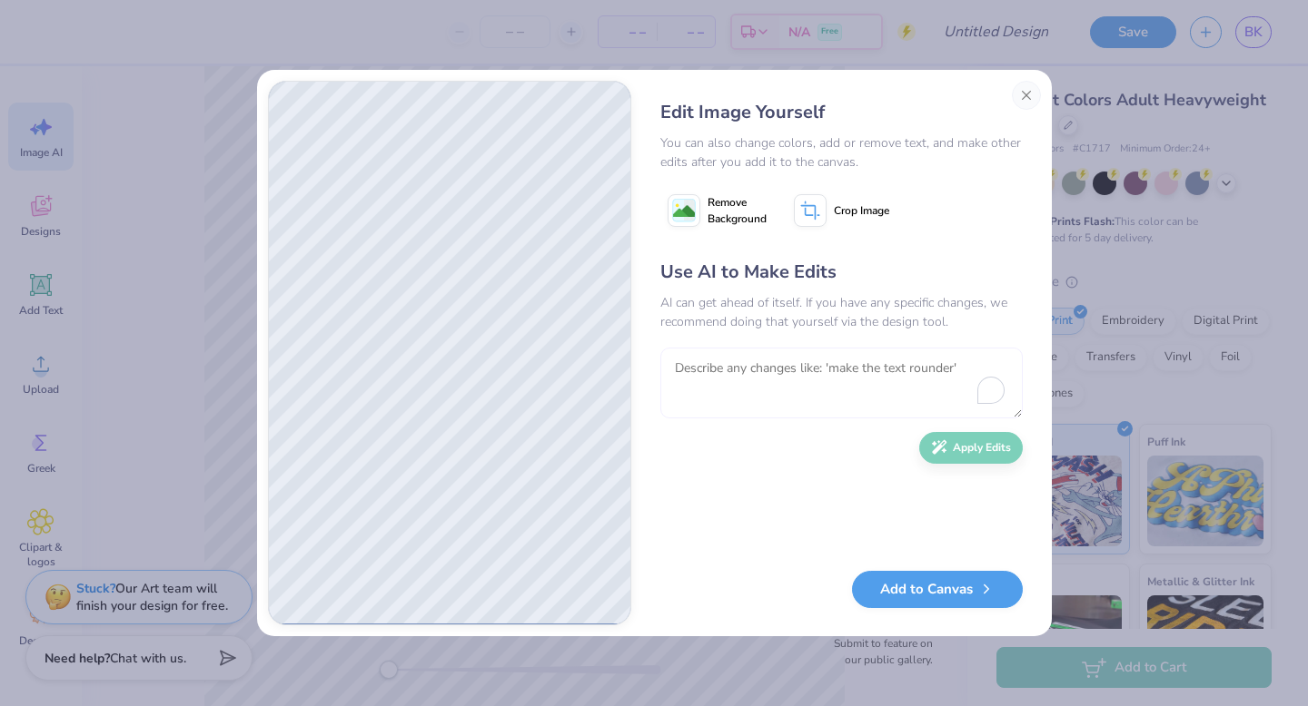
click at [742, 368] on textarea "To enrich screen reader interactions, please activate Accessibility in Grammarl…" at bounding box center [841, 383] width 362 height 71
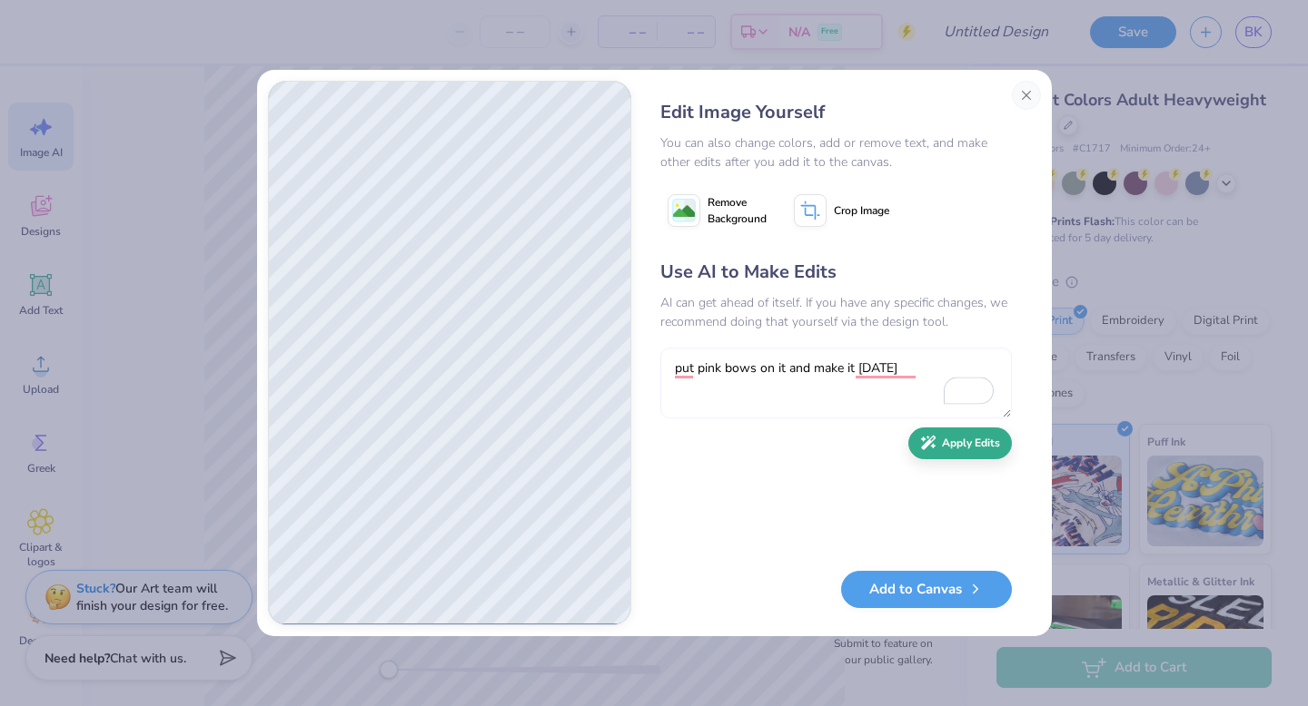
type textarea "put pink bows on it and make it [DATE]"
click at [944, 448] on button "Apply Edits" at bounding box center [960, 444] width 104 height 32
